Goal: Information Seeking & Learning: Find specific page/section

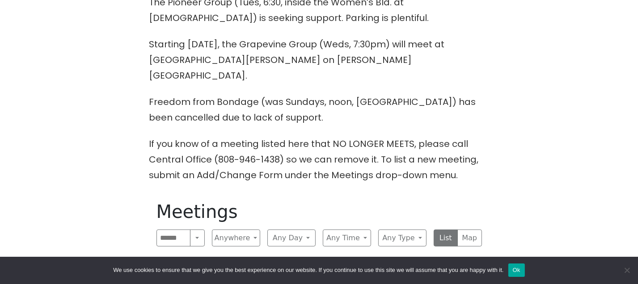
scroll to position [260, 0]
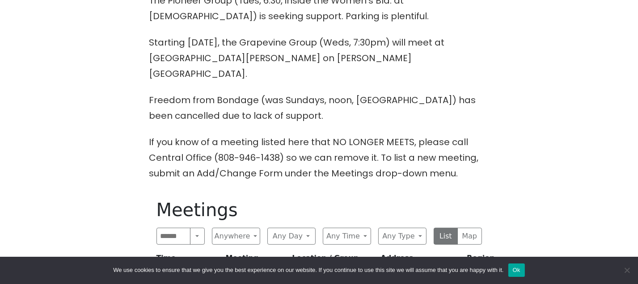
click at [291, 107] on p "Freedom from Bondage (was Sundays, noon, [GEOGRAPHIC_DATA]) has been cancelled …" at bounding box center [319, 108] width 340 height 31
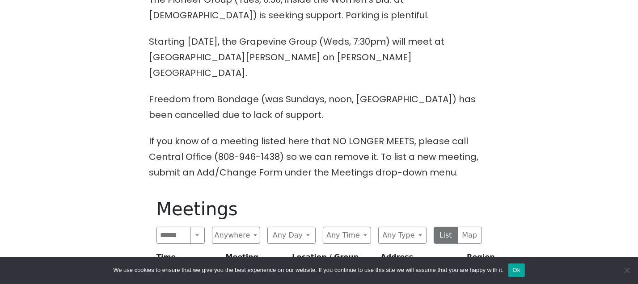
scroll to position [261, 0]
click at [272, 107] on p "Freedom from Bondage (was Sundays, noon, [GEOGRAPHIC_DATA]) has been cancelled …" at bounding box center [319, 106] width 340 height 31
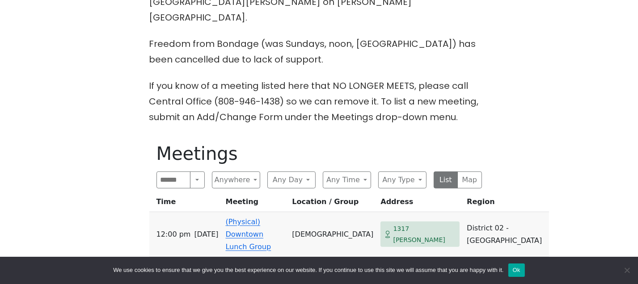
scroll to position [317, 0]
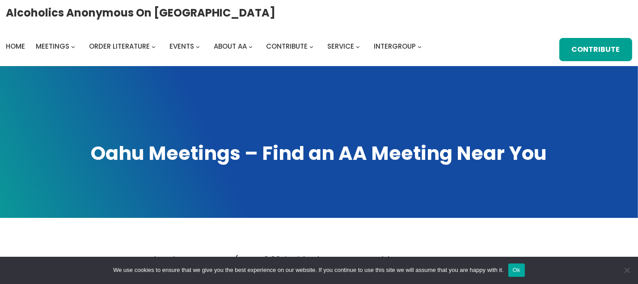
click at [267, 159] on h1 "Oahu Meetings – Find an AA Meeting Near You" at bounding box center [319, 153] width 620 height 26
drag, startPoint x: 267, startPoint y: 159, endPoint x: 265, endPoint y: 168, distance: 9.8
click at [265, 166] on h1 "Oahu Meetings – Find an AA Meeting Near You" at bounding box center [319, 153] width 620 height 26
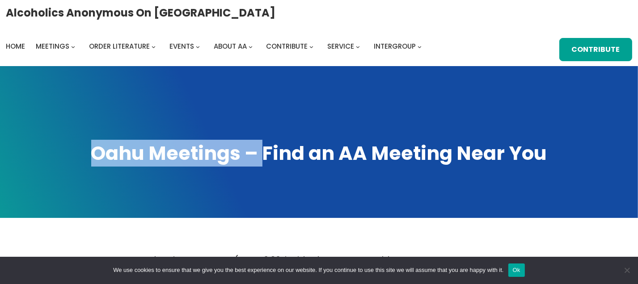
drag, startPoint x: 265, startPoint y: 156, endPoint x: 262, endPoint y: 131, distance: 25.2
click at [262, 131] on div "Oahu Meetings – Find an AA Meeting Near You" at bounding box center [319, 142] width 638 height 152
click at [287, 132] on span at bounding box center [319, 142] width 638 height 152
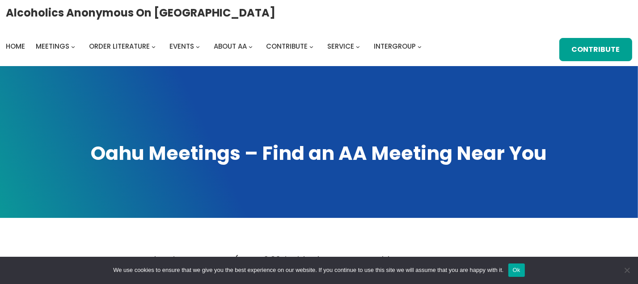
drag, startPoint x: 287, startPoint y: 132, endPoint x: 283, endPoint y: 114, distance: 19.4
click at [283, 114] on span at bounding box center [319, 142] width 638 height 152
click at [273, 147] on h1 "Oahu Meetings – Find an AA Meeting Near You" at bounding box center [319, 153] width 620 height 26
drag, startPoint x: 259, startPoint y: 177, endPoint x: 250, endPoint y: 127, distance: 50.9
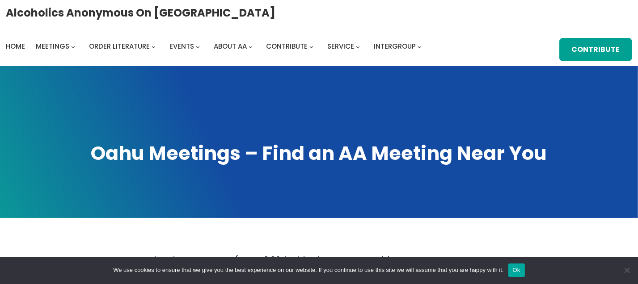
click at [250, 127] on span at bounding box center [319, 142] width 638 height 152
click at [306, 205] on span at bounding box center [319, 142] width 638 height 152
click at [309, 216] on span at bounding box center [319, 142] width 638 height 152
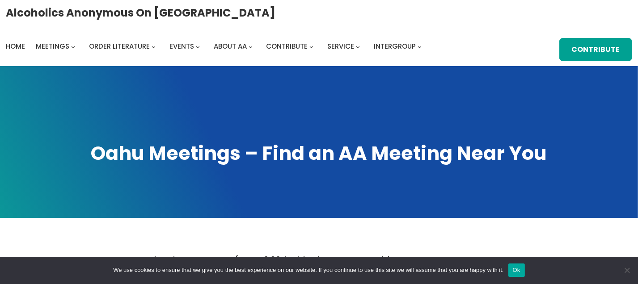
click at [309, 216] on span at bounding box center [319, 142] width 638 height 152
drag, startPoint x: 309, startPoint y: 216, endPoint x: 307, endPoint y: 207, distance: 9.8
click at [307, 207] on span at bounding box center [319, 142] width 638 height 152
drag, startPoint x: 301, startPoint y: 168, endPoint x: 301, endPoint y: 177, distance: 9.4
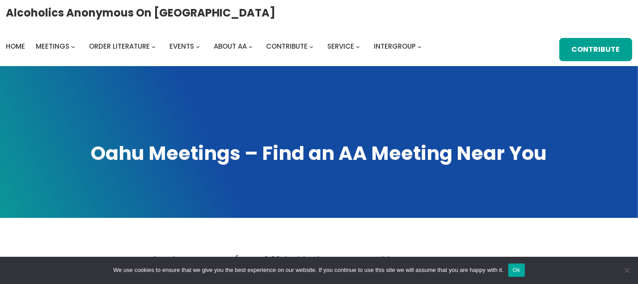
drag, startPoint x: 301, startPoint y: 177, endPoint x: 224, endPoint y: 214, distance: 86.0
click at [224, 214] on span at bounding box center [319, 142] width 638 height 152
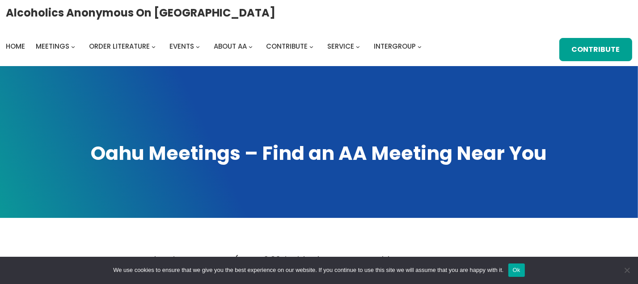
click at [306, 25] on div "Alcoholics Anonymous on [GEOGRAPHIC_DATA] Home Meetings Physical Meetings Onlin…" at bounding box center [319, 33] width 626 height 56
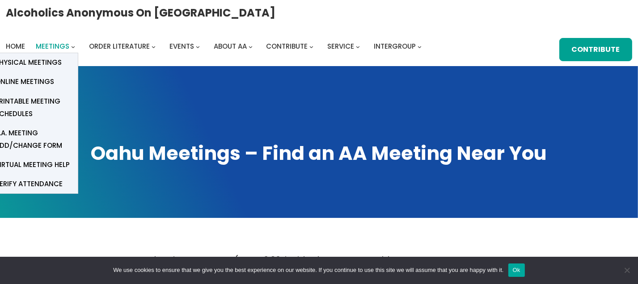
click at [55, 51] on span "Meetings" at bounding box center [53, 46] width 34 height 9
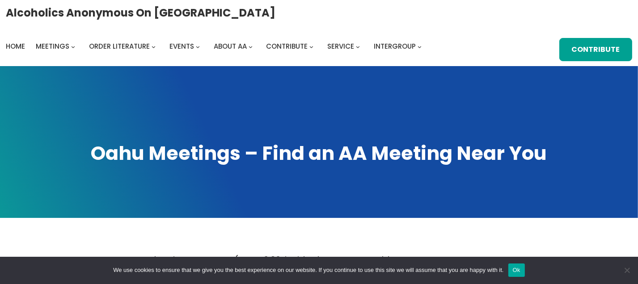
click at [61, 35] on div "Alcoholics Anonymous on [GEOGRAPHIC_DATA] Home Meetings Physical Meetings Onlin…" at bounding box center [319, 33] width 626 height 56
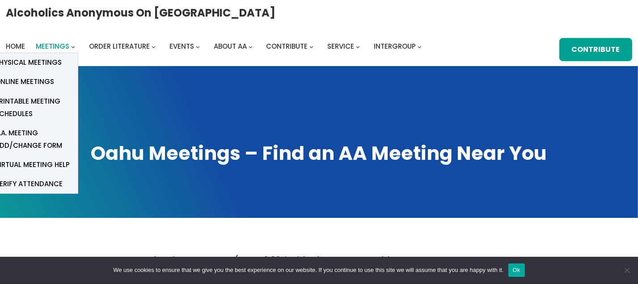
click at [63, 51] on span "Meetings" at bounding box center [53, 46] width 34 height 9
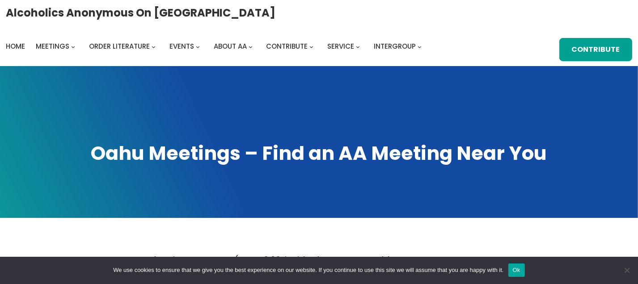
click at [101, 140] on span at bounding box center [319, 142] width 638 height 152
drag, startPoint x: 192, startPoint y: 171, endPoint x: 199, endPoint y: 173, distance: 7.3
click at [199, 166] on h1 "Oahu Meetings – Find an AA Meeting Near You" at bounding box center [319, 153] width 620 height 26
click at [215, 166] on h1 "Oahu Meetings – Find an AA Meeting Near You" at bounding box center [319, 153] width 620 height 26
click at [369, 197] on span at bounding box center [319, 142] width 638 height 152
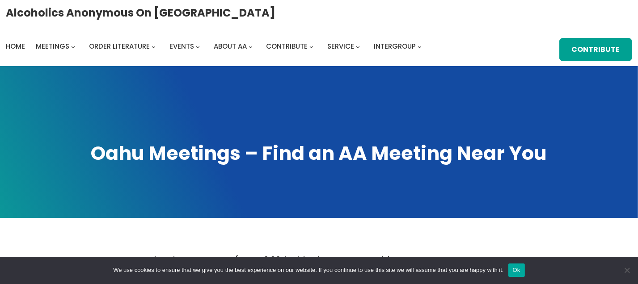
drag, startPoint x: 359, startPoint y: 190, endPoint x: 345, endPoint y: 182, distance: 16.0
click at [347, 184] on span at bounding box center [319, 142] width 638 height 152
click at [327, 182] on span at bounding box center [319, 142] width 638 height 152
click at [326, 205] on span at bounding box center [319, 142] width 638 height 152
click at [322, 217] on span at bounding box center [319, 142] width 638 height 152
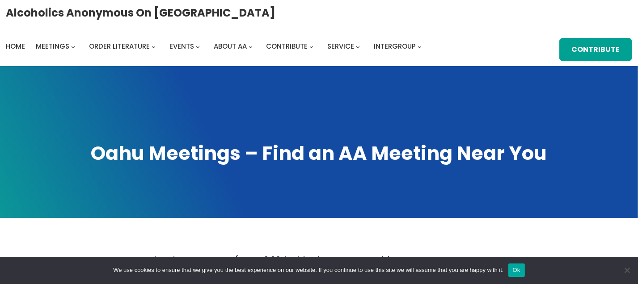
click at [322, 178] on span at bounding box center [319, 142] width 638 height 152
click at [322, 161] on h1 "Oahu Meetings – Find an AA Meeting Near You" at bounding box center [319, 153] width 620 height 26
click at [360, 196] on span at bounding box center [319, 142] width 638 height 152
click at [345, 135] on span at bounding box center [319, 142] width 638 height 152
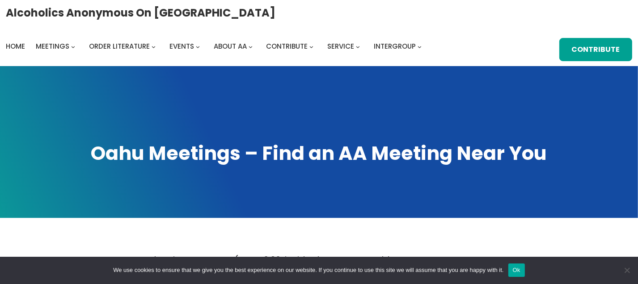
click at [345, 135] on span at bounding box center [319, 142] width 638 height 152
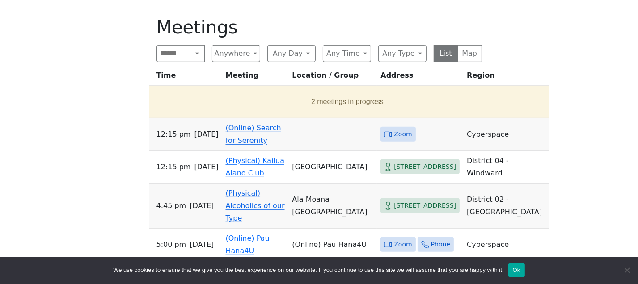
scroll to position [443, 0]
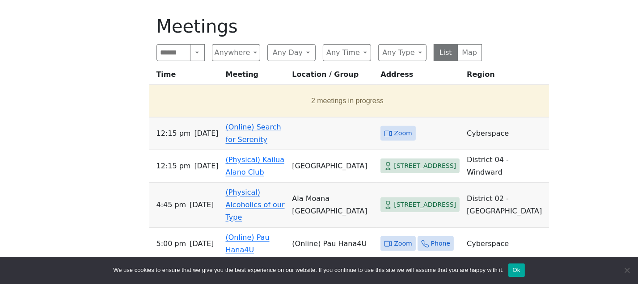
click at [260, 132] on link "(Online) Search for Serenity" at bounding box center [253, 133] width 55 height 21
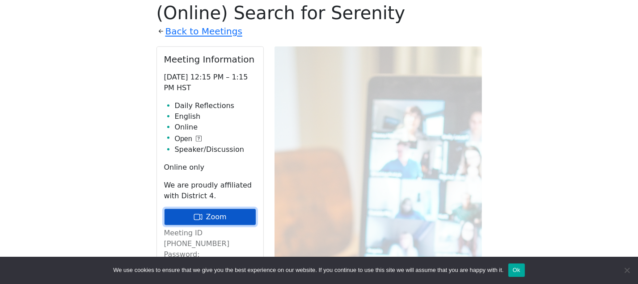
click at [229, 218] on link "Zoom" at bounding box center [210, 217] width 92 height 17
